Goal: Task Accomplishment & Management: Use online tool/utility

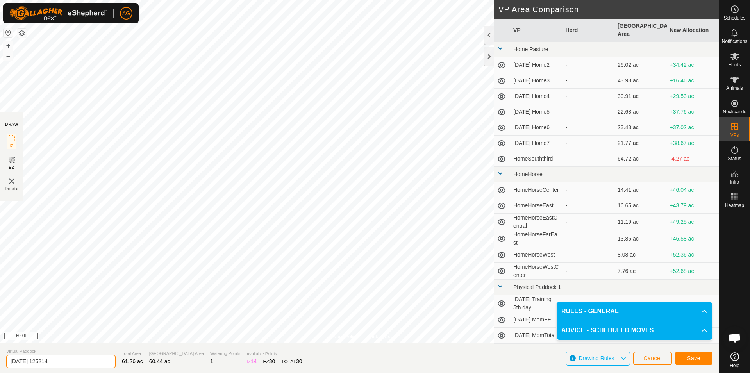
click at [68, 360] on input "[DATE] 125214" at bounding box center [60, 362] width 109 height 14
type input "2"
type input "Home NE"
click at [701, 361] on button "Save" at bounding box center [694, 359] width 38 height 14
